Goal: Communication & Community: Answer question/provide support

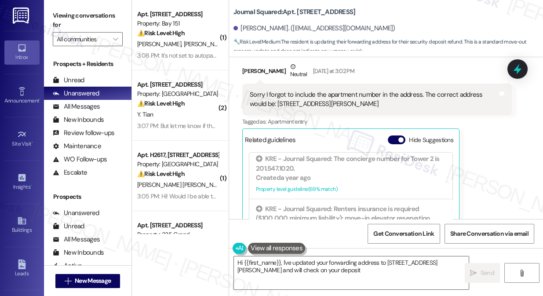
scroll to position [5024, 0]
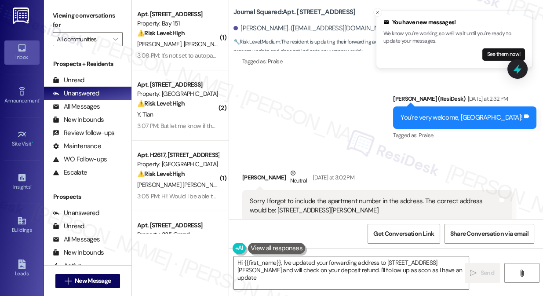
type textarea "Hi {{first_name}}, I've updated your forwarding address to 2435 S Sepulveda Blv…"
drag, startPoint x: 425, startPoint y: 153, endPoint x: 260, endPoint y: 153, distance: 164.9
click at [260, 197] on div "Sorry I forgot to include the apartment number in the address. The correct addr…" at bounding box center [374, 206] width 248 height 19
copy div "2435 S Sepulveda Blvd, Apt 2807, Los Angeles, CA 90064"
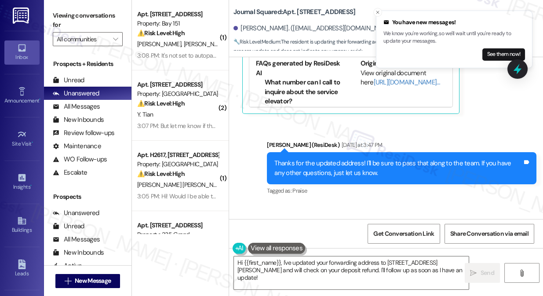
scroll to position [5304, 0]
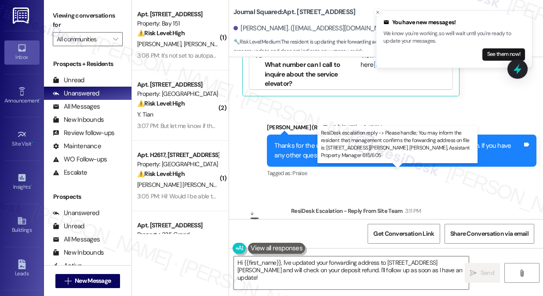
drag, startPoint x: 359, startPoint y: 180, endPoint x: 416, endPoint y: 181, distance: 57.2
click at [416, 225] on div "ResiDesk escalation reply -> Please handle; You may inform the resident that ma…" at bounding box center [398, 243] width 198 height 37
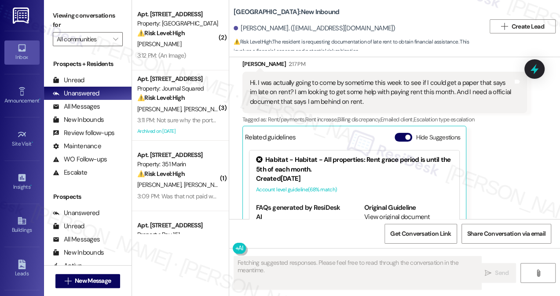
scroll to position [136, 0]
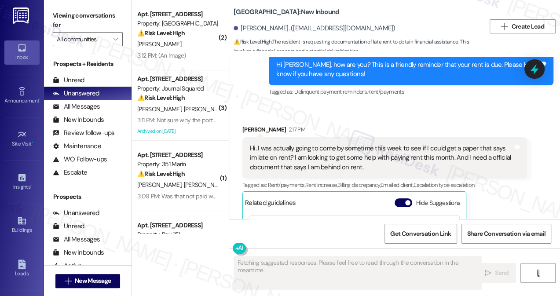
click at [314, 151] on div "Hi. I was actually going to come by sometime this week to see if I could get a …" at bounding box center [381, 158] width 263 height 28
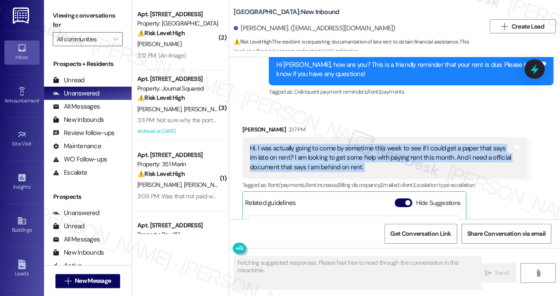
click at [314, 151] on div "Hi. I was actually going to come by sometime this week to see if I could get a …" at bounding box center [381, 158] width 263 height 28
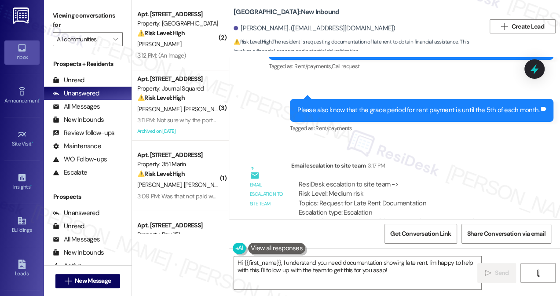
scroll to position [496, 0]
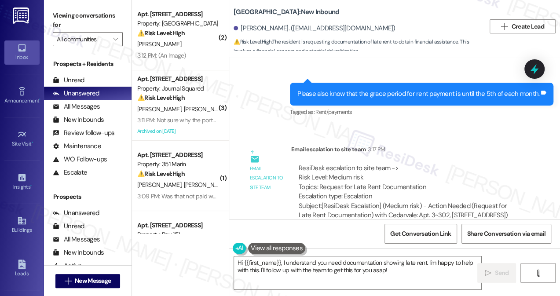
click at [347, 87] on div "Please also know that the grace period for rent payment is until the 5th of eac…" at bounding box center [421, 94] width 263 height 22
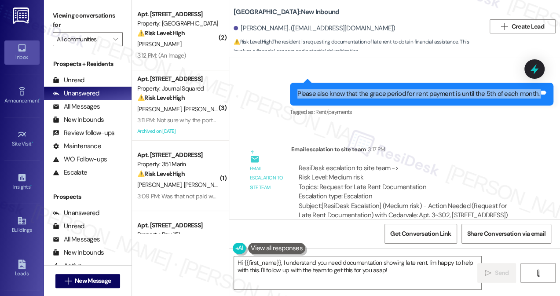
click at [347, 87] on div "Please also know that the grace period for rent payment is until the 5th of eac…" at bounding box center [421, 94] width 263 height 22
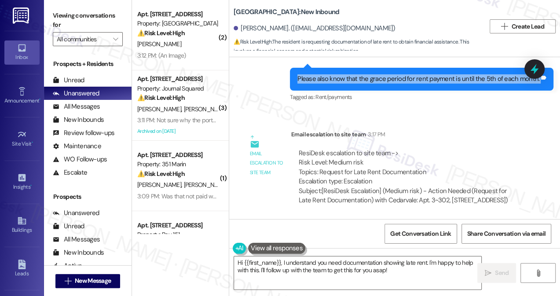
scroll to position [519, 0]
click at [320, 267] on textarea "Hi {{first_name}}, I understand you need documentation showing late rent. I'm h…" at bounding box center [357, 272] width 247 height 33
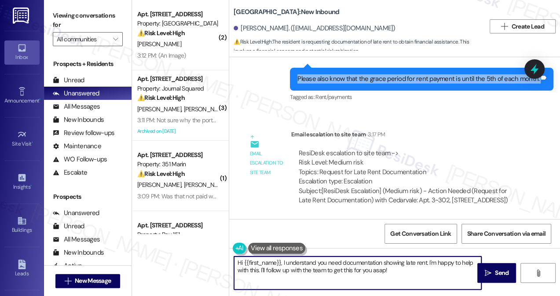
click at [320, 267] on textarea "Hi {{first_name}}, I understand you need documentation showing late rent. I'm h…" at bounding box center [357, 272] width 247 height 33
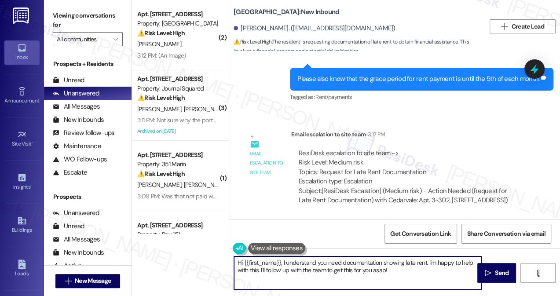
click at [320, 267] on textarea "Hi {{first_name}}, I understand you need documentation showing late rent. I'm h…" at bounding box center [357, 272] width 247 height 33
click at [368, 271] on textarea "Hi {{first_name}}, I understand you need documentation showing late rent. I'm h…" at bounding box center [357, 272] width 247 height 33
drag, startPoint x: 411, startPoint y: 275, endPoint x: 284, endPoint y: 260, distance: 128.4
click at [282, 261] on textarea "Hi {{first_name}}, I understand you need documentation showing late rent. I'm h…" at bounding box center [357, 272] width 247 height 33
paste textarea "I'm attaching a copy of your ledger for you. That will show your balance that i…"
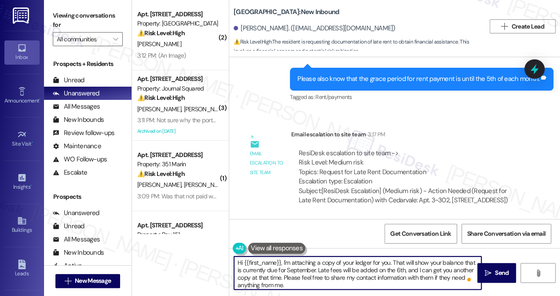
click at [418, 262] on textarea "Hi {{first_name}}, I'm attaching a copy of your ledger for you. That will show …" at bounding box center [357, 272] width 247 height 33
click at [292, 262] on textarea "Hi {{first_name}}, I'm attaching a copy of your ledger for you. That will show …" at bounding box center [357, 272] width 247 height 33
click at [284, 260] on textarea "Hi {{first_name}}, I'm attaching a copy of your ledger for you. That will show …" at bounding box center [357, 272] width 247 height 33
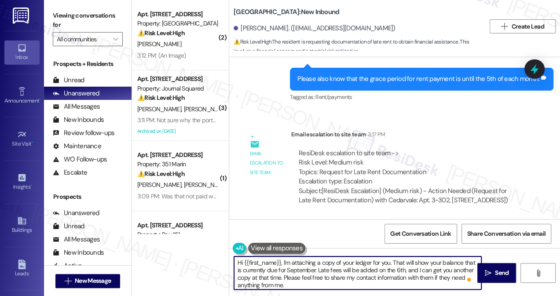
click at [284, 260] on textarea "Hi {{first_name}}, I'm attaching a copy of your ledger for you. That will show …" at bounding box center [357, 272] width 247 height 33
click at [366, 273] on textarea "Hi {{first_name}}, I'm attaching a copy of your ledger for you. That will show …" at bounding box center [357, 272] width 247 height 33
click at [303, 286] on textarea "Hi {{first_name}}, I'm attaching a copy of your ledger for you. That will show …" at bounding box center [357, 272] width 247 height 33
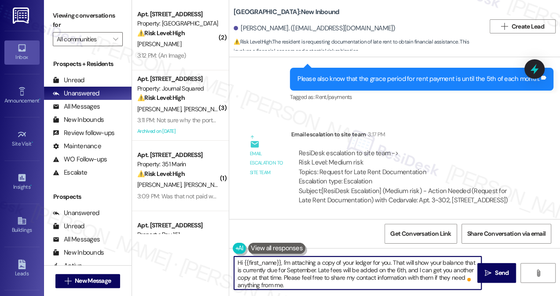
click at [328, 279] on textarea "Hi {{first_name}}, I'm attaching a copy of your ledger for you. That will show …" at bounding box center [357, 272] width 247 height 33
click at [298, 283] on textarea "Hi {{first_name}}, I'm attaching a copy of your ledger for you. That will show …" at bounding box center [357, 272] width 247 height 33
type textarea "Hi {{first_name}}, I'm attaching a copy of your ledger for you. That will show …"
click at [251, 9] on b "Cedarvale: New Inbound" at bounding box center [286, 11] width 106 height 9
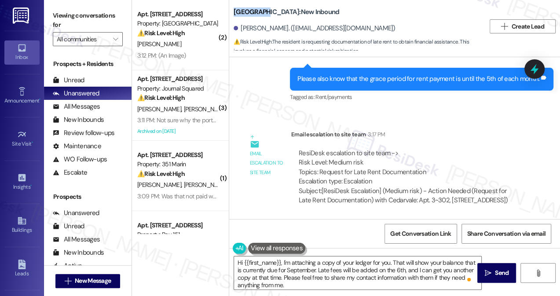
click at [251, 9] on b "Cedarvale: New Inbound" at bounding box center [286, 11] width 106 height 9
click at [62, 16] on label "Viewing conversations for" at bounding box center [88, 20] width 70 height 23
click at [322, 270] on textarea "Hi {{first_name}}, I'm attaching a copy of your ledger for you. That will show …" at bounding box center [357, 272] width 247 height 33
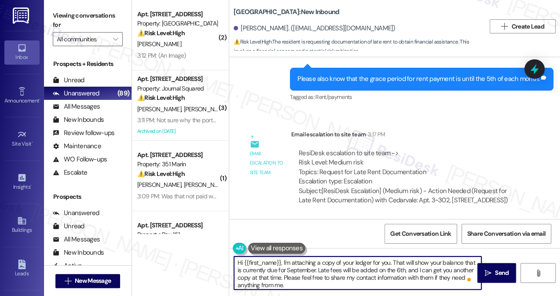
click at [322, 270] on textarea "Hi {{first_name}}, I'm attaching a copy of your ledger for you. That will show …" at bounding box center [357, 272] width 247 height 33
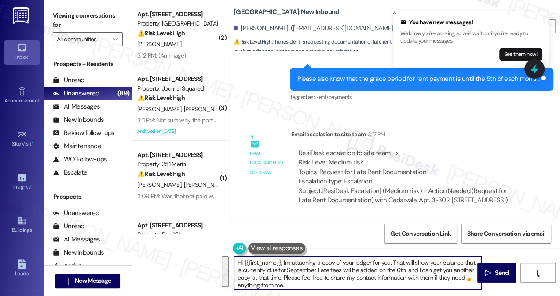
click at [303, 275] on textarea "Hi {{first_name}}, I'm attaching a copy of your ledger for you. That will show …" at bounding box center [357, 272] width 247 height 33
drag, startPoint x: 303, startPoint y: 285, endPoint x: 283, endPoint y: 276, distance: 21.4
click at [283, 276] on textarea "Hi {{first_name}}, I'm attaching a copy of your ledger for you. That will show …" at bounding box center [357, 272] width 247 height 33
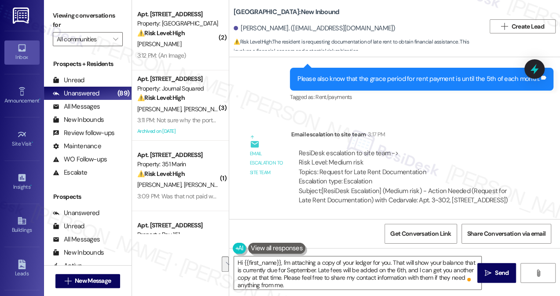
click at [54, 12] on label "Viewing conversations for" at bounding box center [88, 20] width 70 height 23
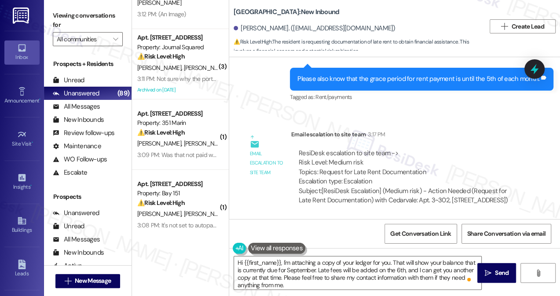
scroll to position [80, 0]
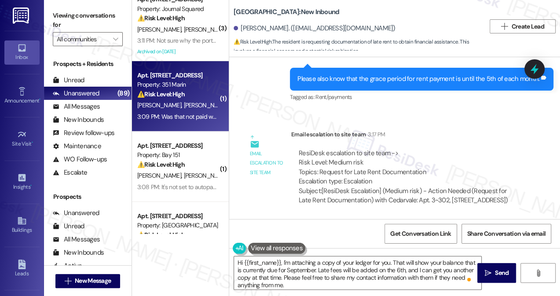
click at [194, 111] on div "3:09 PM: Was that not paid when I made the initial payment? I though I laid the…" at bounding box center [177, 116] width 83 height 11
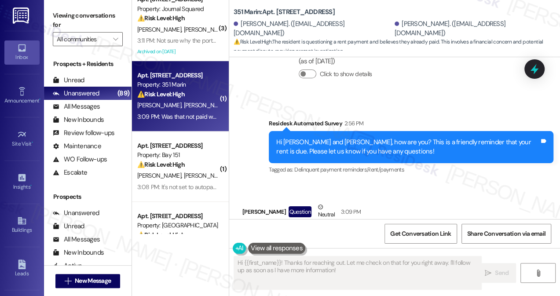
scroll to position [281, 0]
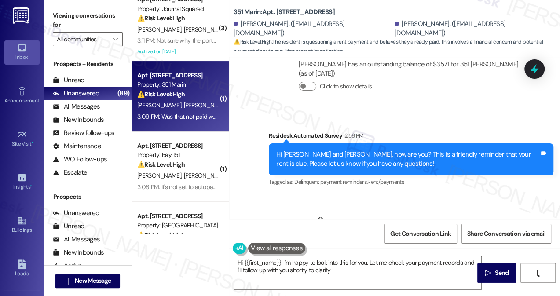
type textarea "Hi {{first_name}}! I'm happy to look into this for you. Let me check your payme…"
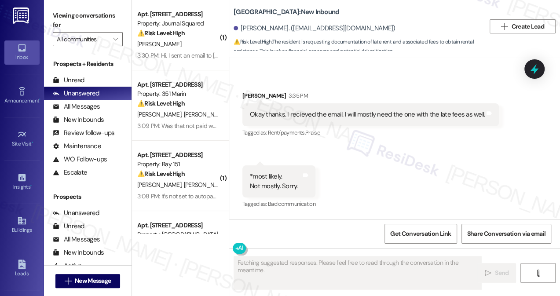
scroll to position [546, 0]
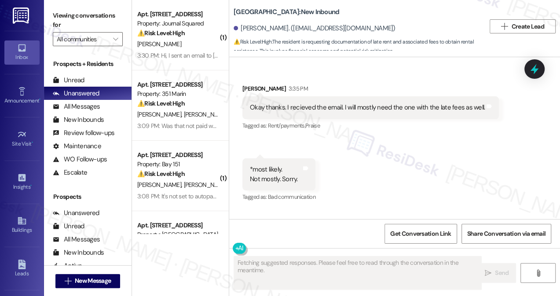
click at [294, 112] on div "Okay thanks. I recieved the email. I will mostly need the one with the late fee…" at bounding box center [367, 107] width 235 height 9
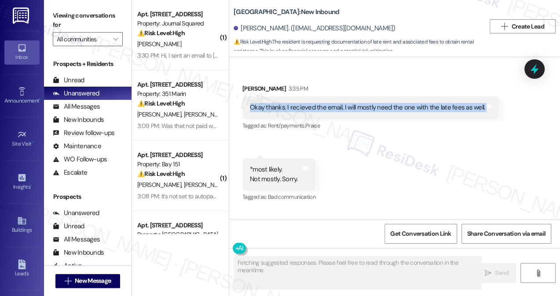
click at [294, 112] on div "Okay thanks. I recieved the email. I will mostly need the one with the late fee…" at bounding box center [367, 107] width 235 height 9
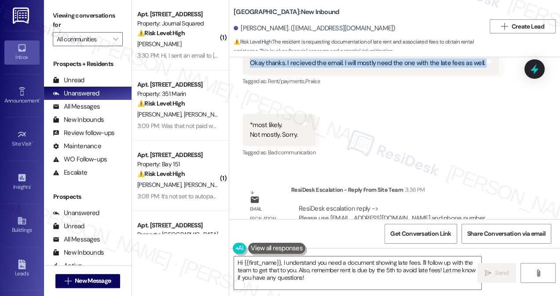
scroll to position [556, 0]
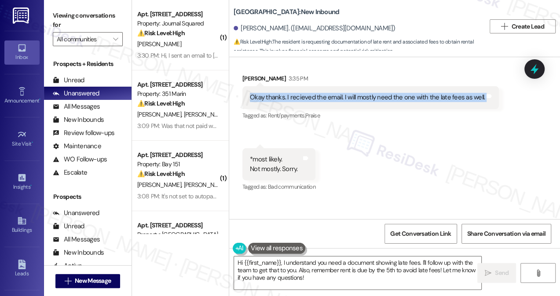
click at [295, 109] on div "Okay thanks. I recieved the email. I will mostly need the one with the late fee…" at bounding box center [370, 97] width 256 height 22
click at [326, 102] on div "Okay thanks. I recieved the email. I will mostly need the one with the late fee…" at bounding box center [367, 97] width 235 height 9
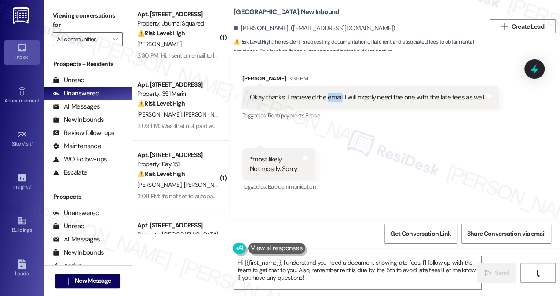
click at [326, 102] on div "Okay thanks. I recieved the email. I will mostly need the one with the late fee…" at bounding box center [367, 97] width 235 height 9
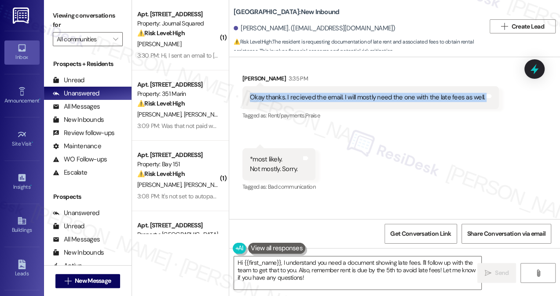
click at [326, 102] on div "Okay thanks. I recieved the email. I will mostly need the one with the late fee…" at bounding box center [367, 97] width 235 height 9
click at [299, 261] on textarea "Hi {{first_name}}, I understand you need a document showing late fees. I'll fol…" at bounding box center [357, 272] width 247 height 33
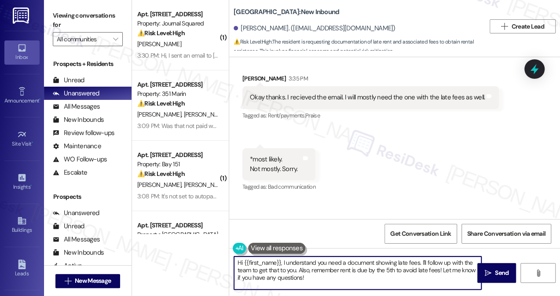
click at [299, 261] on textarea "Hi {{first_name}}, I understand you need a document showing late fees. I'll fol…" at bounding box center [357, 272] width 247 height 33
click at [269, 174] on div "*most likely. Not mostly. Sorry." at bounding box center [274, 164] width 48 height 19
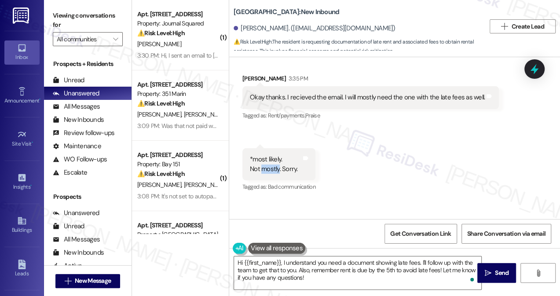
click at [269, 174] on div "*most likely. Not mostly. Sorry." at bounding box center [274, 164] width 48 height 19
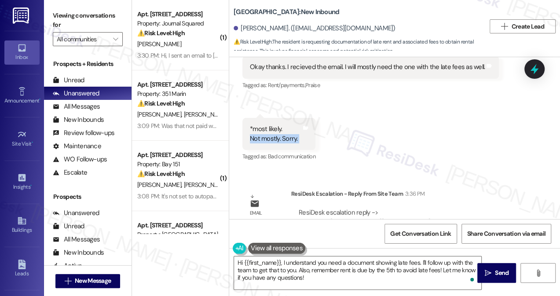
scroll to position [636, 0]
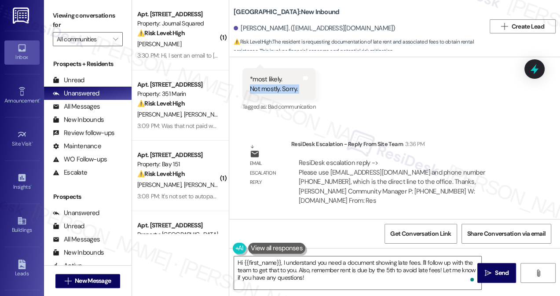
click at [287, 254] on button at bounding box center [276, 248] width 57 height 11
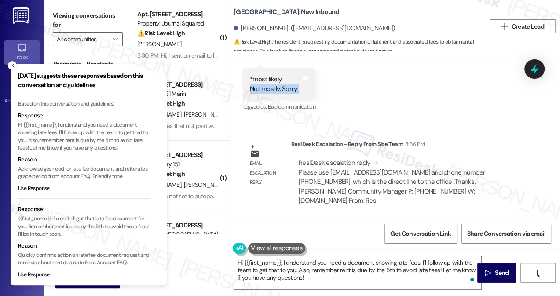
click at [287, 254] on button at bounding box center [276, 248] width 57 height 11
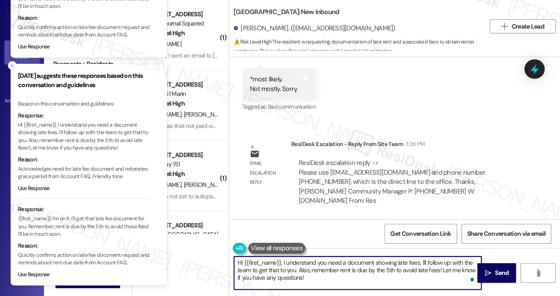
click at [303, 274] on textarea "Hi {{first_name}}, I understand you need a document showing late fees. I'll fol…" at bounding box center [357, 272] width 247 height 33
click at [314, 276] on textarea "Hi {{first_name}}, I understand you need a document showing late fees. I'll fol…" at bounding box center [357, 272] width 247 height 33
drag, startPoint x: 321, startPoint y: 280, endPoint x: 283, endPoint y: 262, distance: 41.7
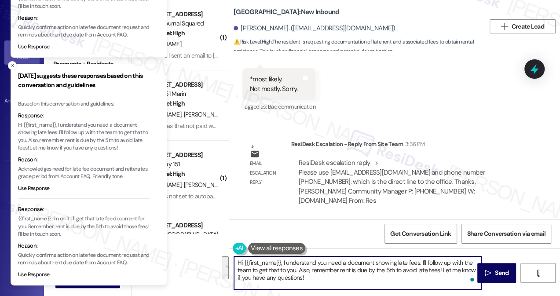
click at [283, 262] on textarea "Hi {{first_name}}, I understand you need a document showing late fees. I'll fol…" at bounding box center [357, 272] width 247 height 33
paste textarea "vcheeseman@habitat.com and phone number 651-681-9036"
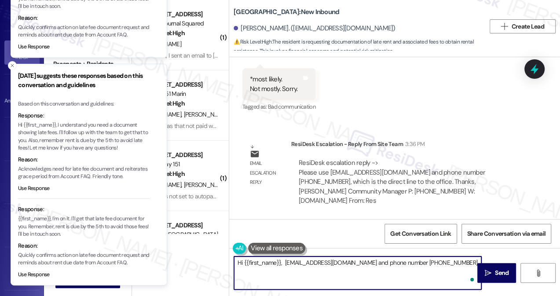
click at [282, 262] on textarea "Hi {{first_name}}, vcheeseman@habitat.com and phone number 651-681-9036" at bounding box center [357, 272] width 247 height 33
click at [13, 65] on icon "Close toast" at bounding box center [12, 65] width 5 height 5
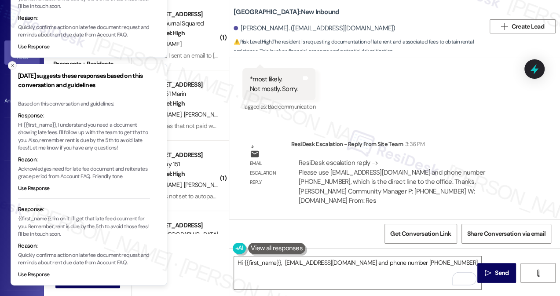
click at [13, 64] on icon "Close toast" at bounding box center [12, 65] width 5 height 5
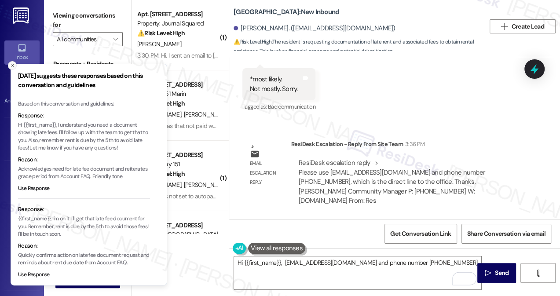
click at [14, 64] on icon "Close toast" at bounding box center [12, 65] width 5 height 5
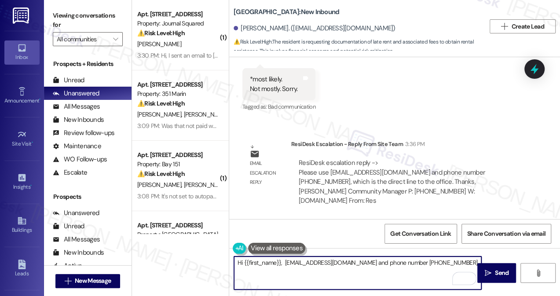
paste textarea "I'm attaching a copy of your ledger for you. That will show your balance that i…"
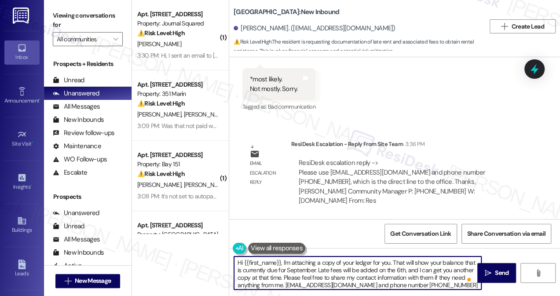
click at [284, 275] on textarea "Hi {{first_name}}, I'm attaching a copy of your ledger for you. That will show …" at bounding box center [357, 272] width 247 height 33
click at [306, 275] on textarea "Hi {{first_name}}, I'm attaching a copy of your ledger for you. That will show …" at bounding box center [357, 272] width 247 height 33
drag, startPoint x: 330, startPoint y: 276, endPoint x: 355, endPoint y: 276, distance: 25.1
click at [355, 276] on textarea "Hi {{first_name}}, I'm attaching a copy of your ledger for you. That will show …" at bounding box center [357, 272] width 247 height 33
drag, startPoint x: 323, startPoint y: 276, endPoint x: 310, endPoint y: 276, distance: 13.2
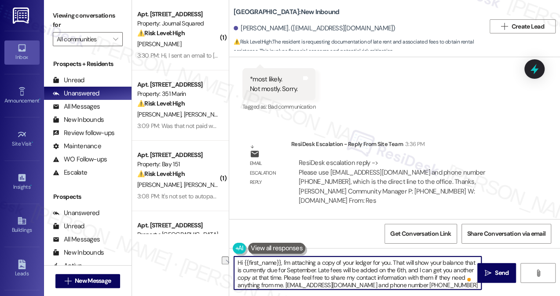
click at [322, 276] on textarea "Hi {{first_name}}, I'm attaching a copy of your ledger for you. That will show …" at bounding box center [357, 272] width 247 height 33
drag, startPoint x: 330, startPoint y: 277, endPoint x: 405, endPoint y: 274, distance: 74.4
click at [405, 274] on textarea "Hi {{first_name}}, I'm attaching a copy of your ledger for you. That will show …" at bounding box center [357, 272] width 247 height 33
paste textarea "Vanessa Cheeseman Community Manager"
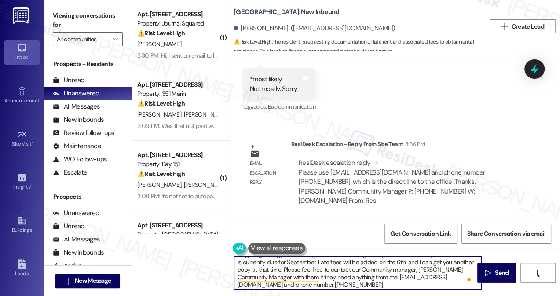
scroll to position [9, 0]
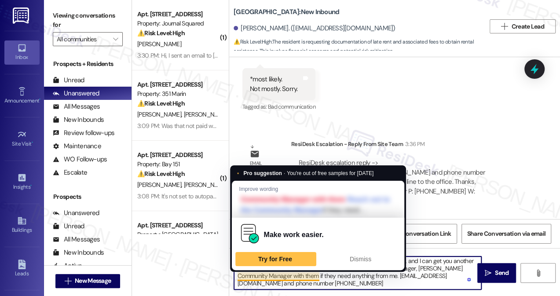
drag, startPoint x: 400, startPoint y: 274, endPoint x: 238, endPoint y: 275, distance: 161.8
click at [238, 275] on textarea "Hi {{first_name}}, I'm attaching a copy of your ledger for you. That will show …" at bounding box center [357, 272] width 247 height 33
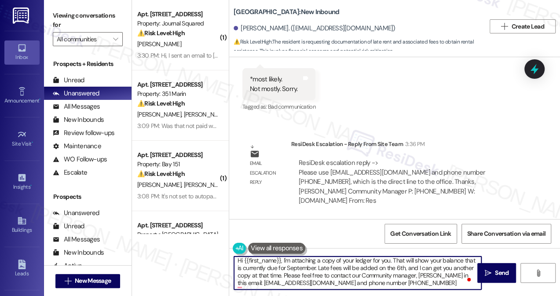
click at [352, 283] on textarea "Hi {{first_name}}, I'm attaching a copy of your ledger for you. That will show …" at bounding box center [357, 272] width 247 height 33
click at [389, 283] on textarea "Hi {{first_name}}, I'm attaching a copy of your ledger for you. That will show …" at bounding box center [357, 272] width 247 height 33
click at [437, 284] on textarea "Hi {{first_name}}, I'm attaching a copy of your ledger for you. That will show …" at bounding box center [357, 272] width 247 height 33
click at [467, 284] on span at bounding box center [469, 279] width 8 height 11
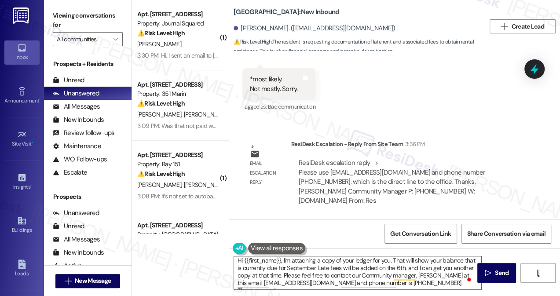
click at [467, 284] on span at bounding box center [469, 279] width 8 height 11
click at [469, 284] on span at bounding box center [469, 279] width 8 height 11
click at [438, 280] on textarea "Hi {{first_name}}, I'm attaching a copy of your ledger for you. That will show …" at bounding box center [357, 272] width 247 height 33
click at [467, 283] on span at bounding box center [469, 279] width 8 height 11
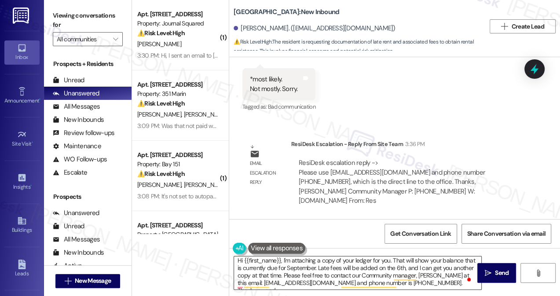
click at [467, 283] on span at bounding box center [469, 279] width 8 height 11
click at [467, 282] on div "Open Grammarly. 1 suggestions." at bounding box center [468, 279] width 7 height 7
click at [467, 282] on textarea "Hi {{first_name}}, I'm attaching a copy of your ledger for you. That will show …" at bounding box center [357, 272] width 247 height 33
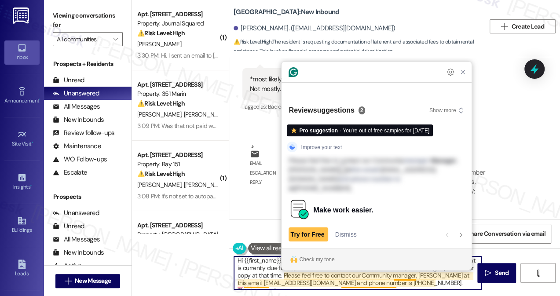
click at [464, 281] on textarea "Hi {{first_name}}, I'm attaching a copy of your ledger for you. That will show …" at bounding box center [357, 272] width 247 height 33
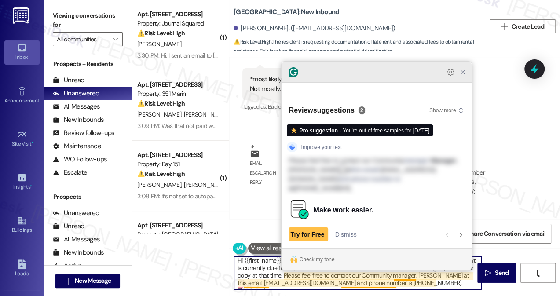
click at [466, 76] on icon "Close Grammarly Assistant" at bounding box center [462, 72] width 7 height 7
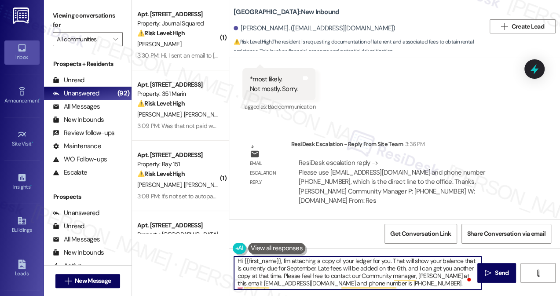
scroll to position [0, 0]
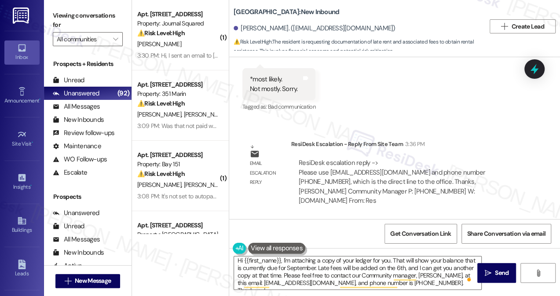
drag, startPoint x: 465, startPoint y: 283, endPoint x: 438, endPoint y: 284, distance: 26.8
click at [438, 284] on div "Hi {{first_name}}, I'm attaching a copy of your ledger for you. That will show …" at bounding box center [357, 273] width 248 height 34
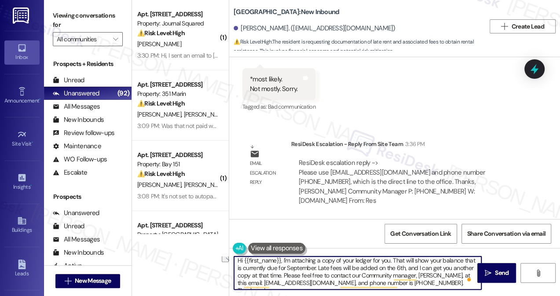
drag, startPoint x: 438, startPoint y: 283, endPoint x: 466, endPoint y: 282, distance: 28.6
click at [465, 282] on div "Hi {{first_name}}, I'm attaching a copy of your ledger for you. That will show …" at bounding box center [357, 273] width 248 height 34
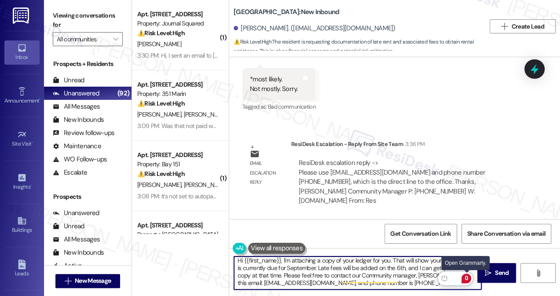
scroll to position [15, 0]
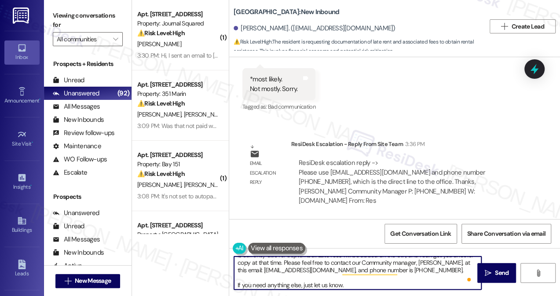
type textarea "Hi {{first_name}}, I'm attaching a copy of your ledger for you. That will show …"
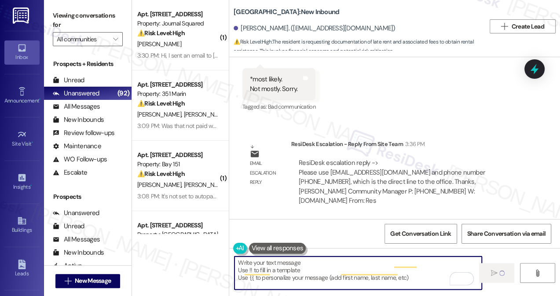
scroll to position [0, 0]
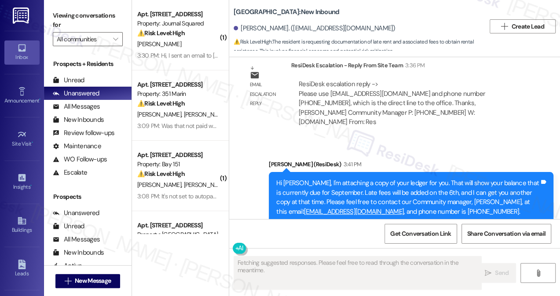
scroll to position [757, 0]
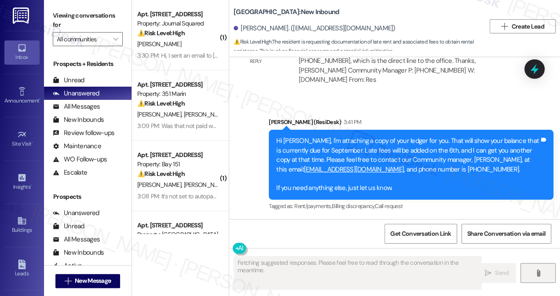
click at [533, 268] on button "" at bounding box center [537, 273] width 35 height 20
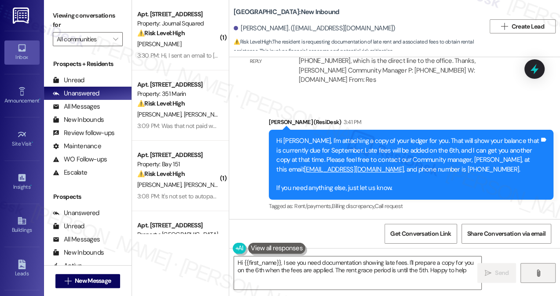
type textarea "Hi {{first_name}}, I see you need documentation showing late fees. I'll prepare…"
click at [530, 270] on button "" at bounding box center [537, 273] width 35 height 20
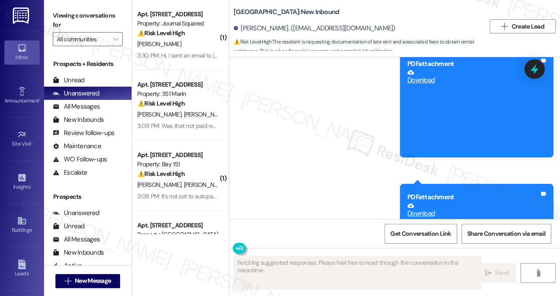
scroll to position [1024, 0]
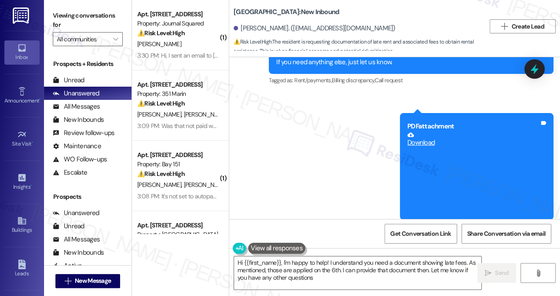
type textarea "Hi {{first_name}}, I'm happy to help! I understand you need a document showing …"
